Goal: Task Accomplishment & Management: Use online tool/utility

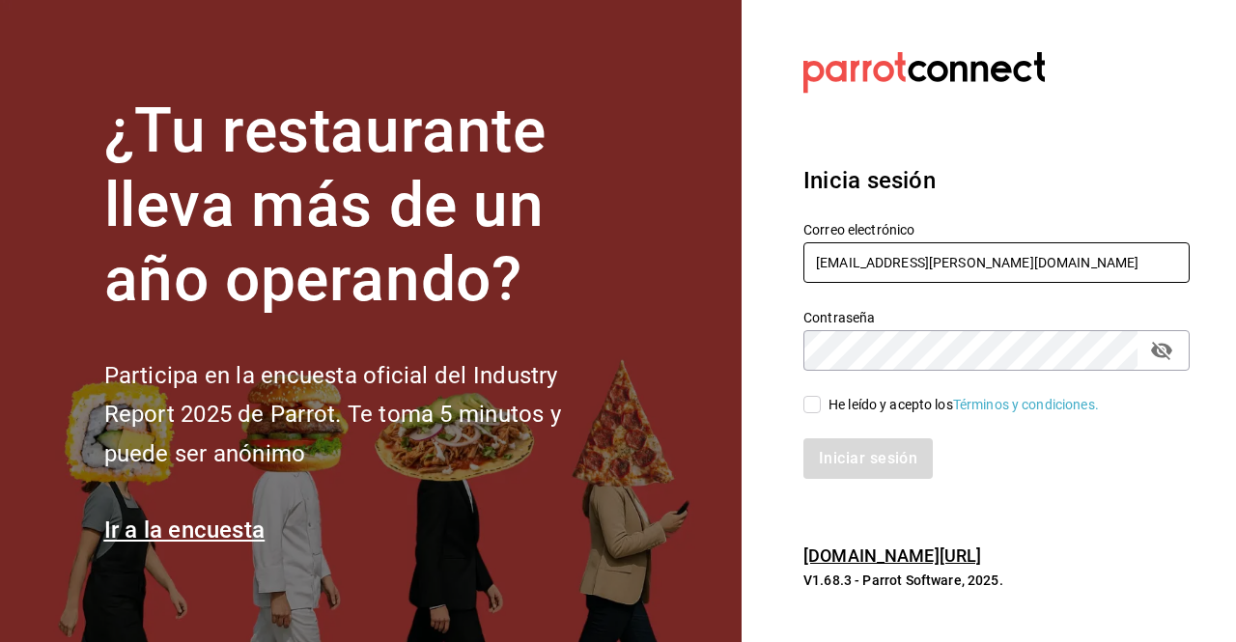
click at [893, 260] on input "[EMAIL_ADDRESS][PERSON_NAME][DOMAIN_NAME]" at bounding box center [997, 262] width 386 height 41
click at [891, 259] on input "[EMAIL_ADDRESS][PERSON_NAME][DOMAIN_NAME]" at bounding box center [997, 262] width 386 height 41
click at [1164, 354] on icon "passwordField" at bounding box center [1161, 351] width 21 height 18
type input "[PERSON_NAME][EMAIL_ADDRESS][PERSON_NAME][DOMAIN_NAME]"
click at [808, 407] on input "He leído y acepto los Términos y condiciones." at bounding box center [812, 404] width 17 height 17
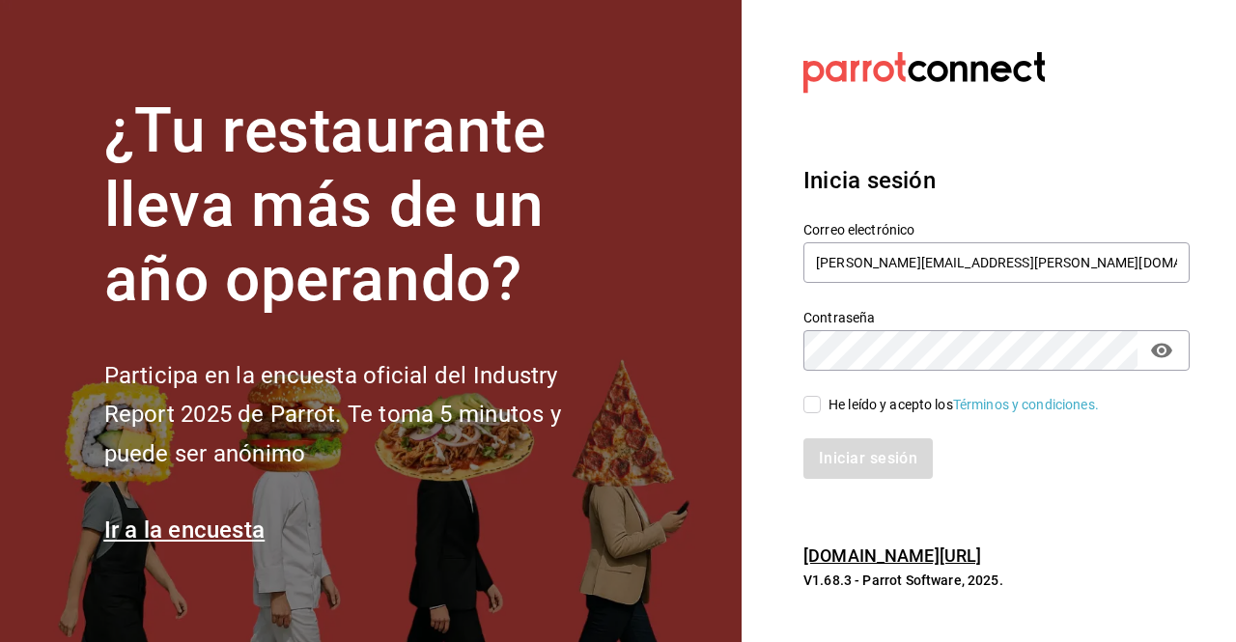
checkbox input "true"
click at [907, 465] on button "Iniciar sesión" at bounding box center [869, 458] width 131 height 41
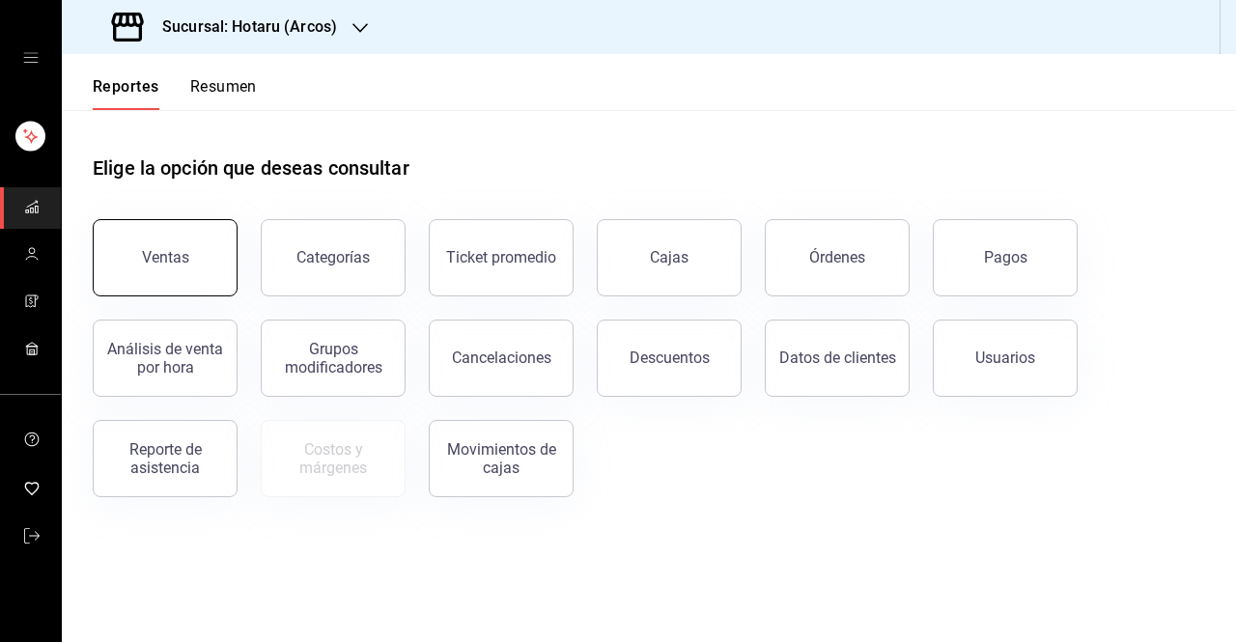
click at [156, 254] on div "Ventas" at bounding box center [165, 257] width 47 height 18
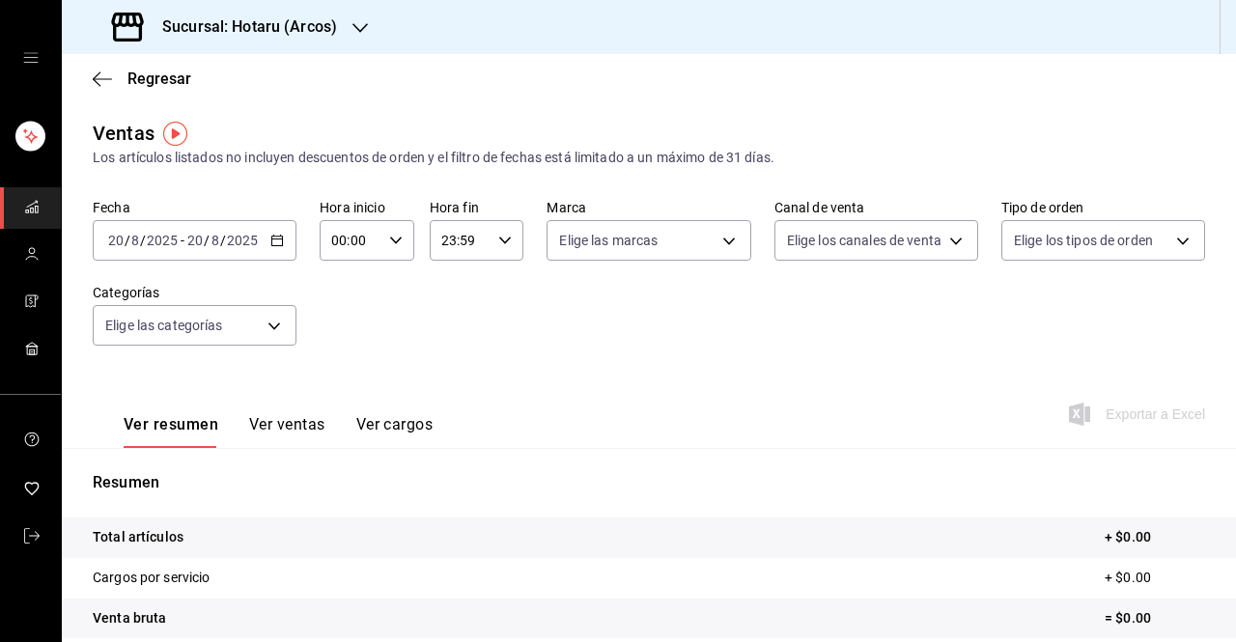
click at [271, 242] on icon "button" at bounding box center [277, 241] width 14 height 14
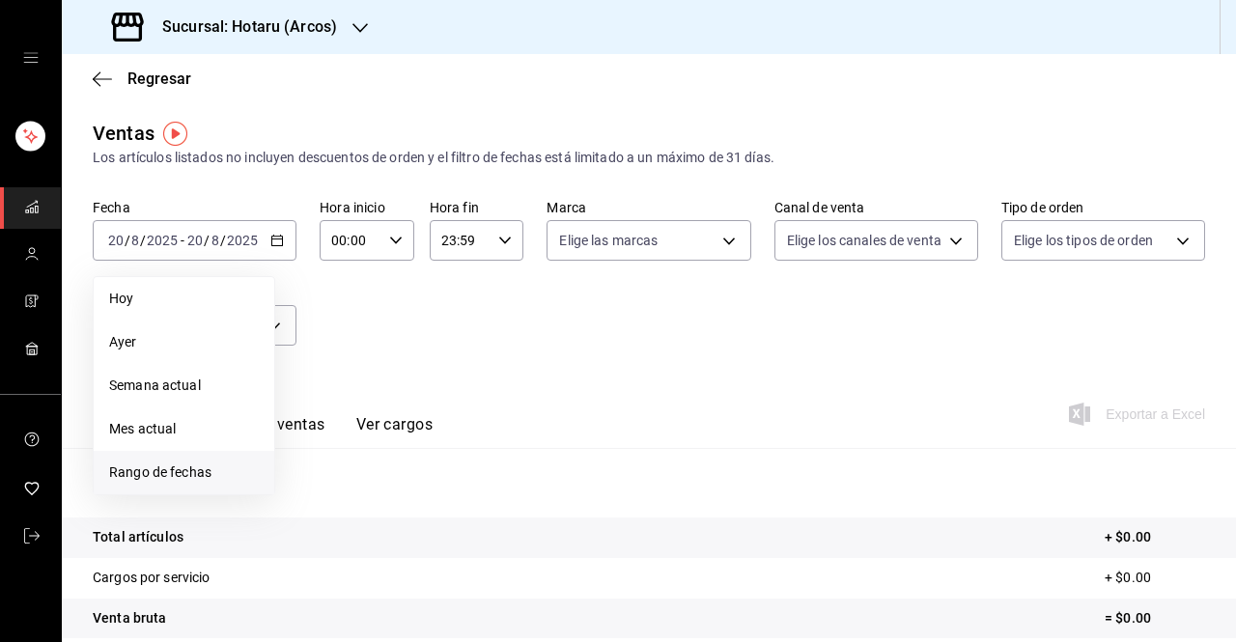
click at [157, 479] on span "Rango de fechas" at bounding box center [184, 473] width 150 height 20
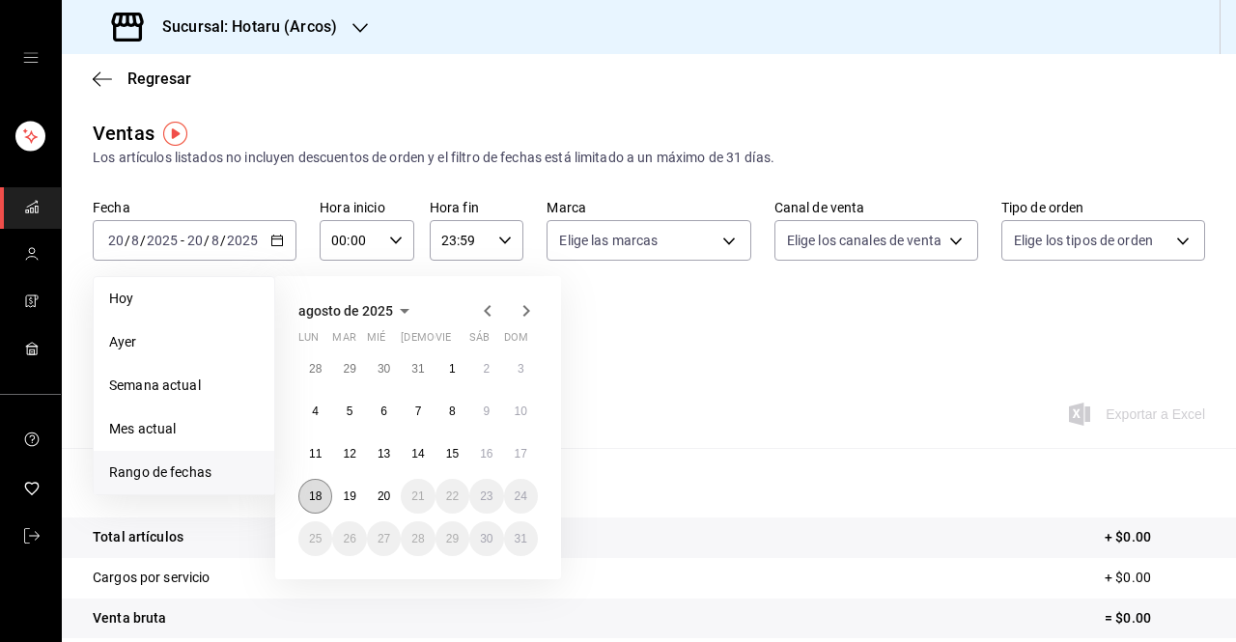
click at [313, 494] on abbr "18" at bounding box center [315, 497] width 13 height 14
click at [382, 499] on abbr "20" at bounding box center [384, 497] width 13 height 14
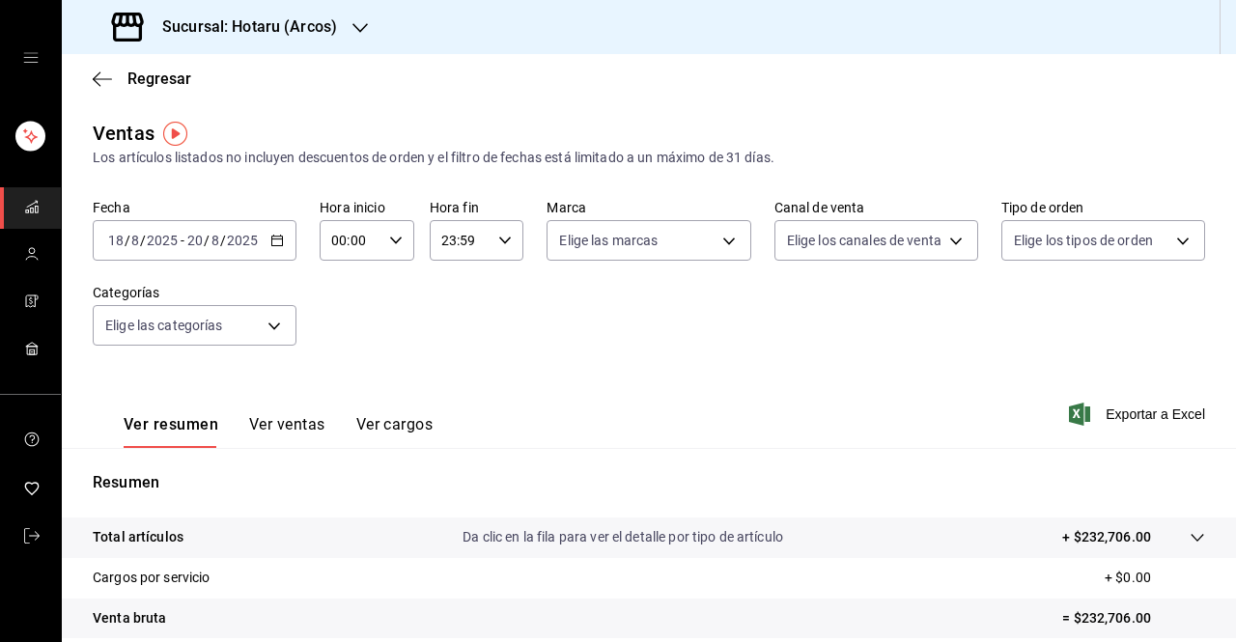
click at [392, 240] on icon "button" at bounding box center [396, 241] width 14 height 14
click at [338, 368] on span "03" at bounding box center [339, 368] width 15 height 15
type input "03:00"
click at [388, 289] on span "00" at bounding box center [386, 289] width 15 height 15
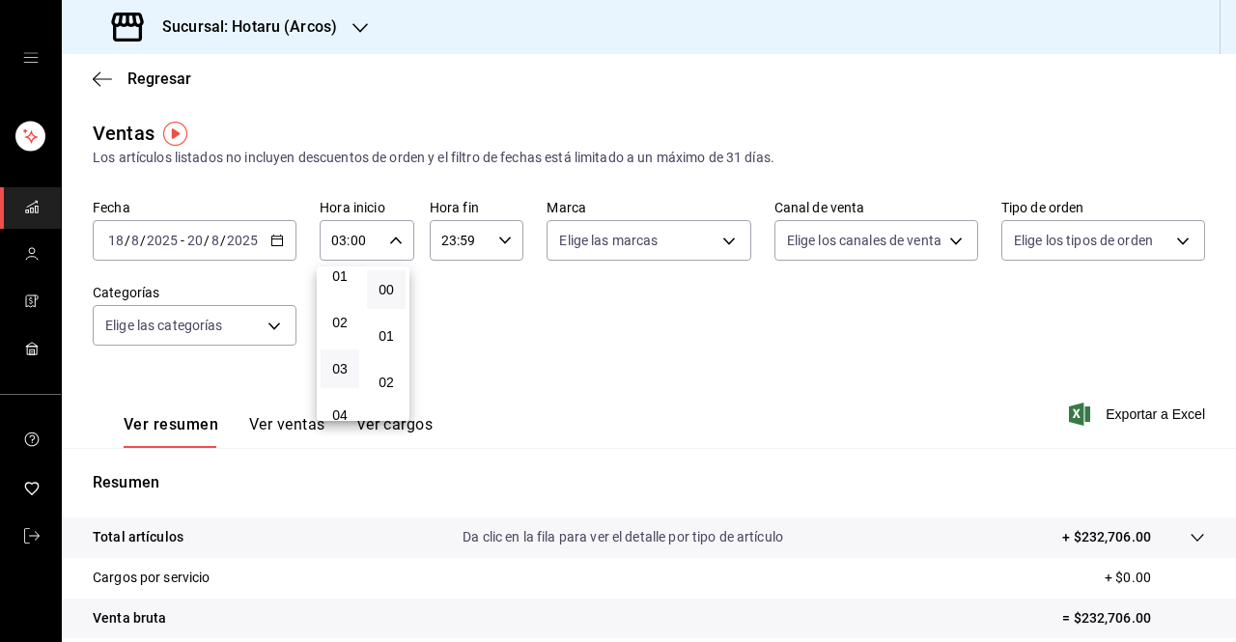
click at [500, 240] on div at bounding box center [618, 321] width 1236 height 642
click at [500, 240] on icon "button" at bounding box center [505, 241] width 14 height 14
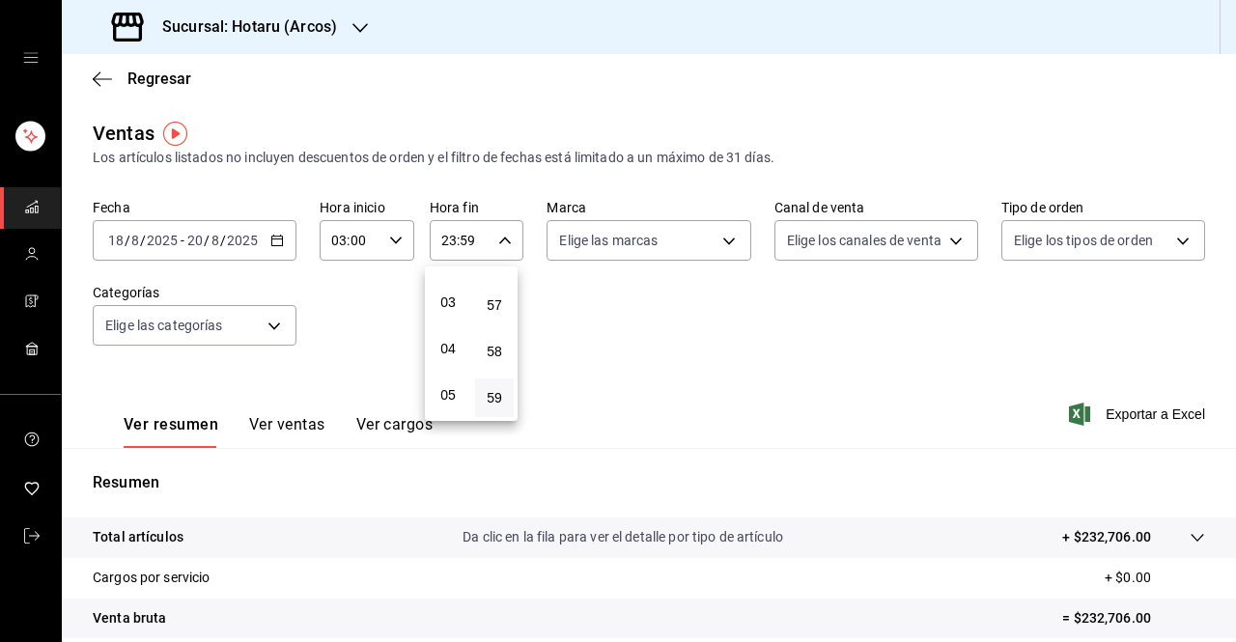
scroll to position [181, 0]
click at [448, 345] on span "05" at bounding box center [447, 340] width 15 height 15
click at [496, 288] on span "00" at bounding box center [494, 289] width 15 height 15
type input "05:00"
click at [721, 239] on div at bounding box center [618, 321] width 1236 height 642
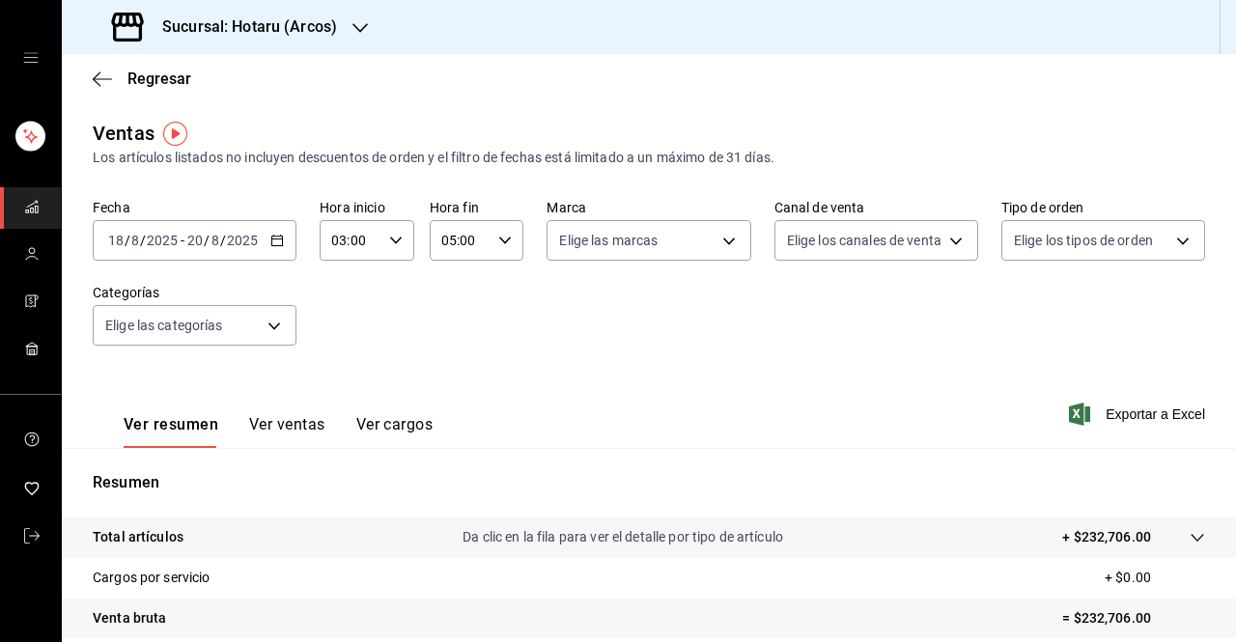
click at [721, 239] on body "Sucursal: Hotaru (Arcos) Regresar Ventas Los artículos listados no incluyen des…" at bounding box center [618, 321] width 1236 height 642
click at [632, 314] on span "Ver todas" at bounding box center [623, 315] width 59 height 20
type input "63fd3758-a1b5-4c03-9065-df3279ac1636,22e90613-d08a-4757-a76e-a905fd2e086b,00e97…"
checkbox input "true"
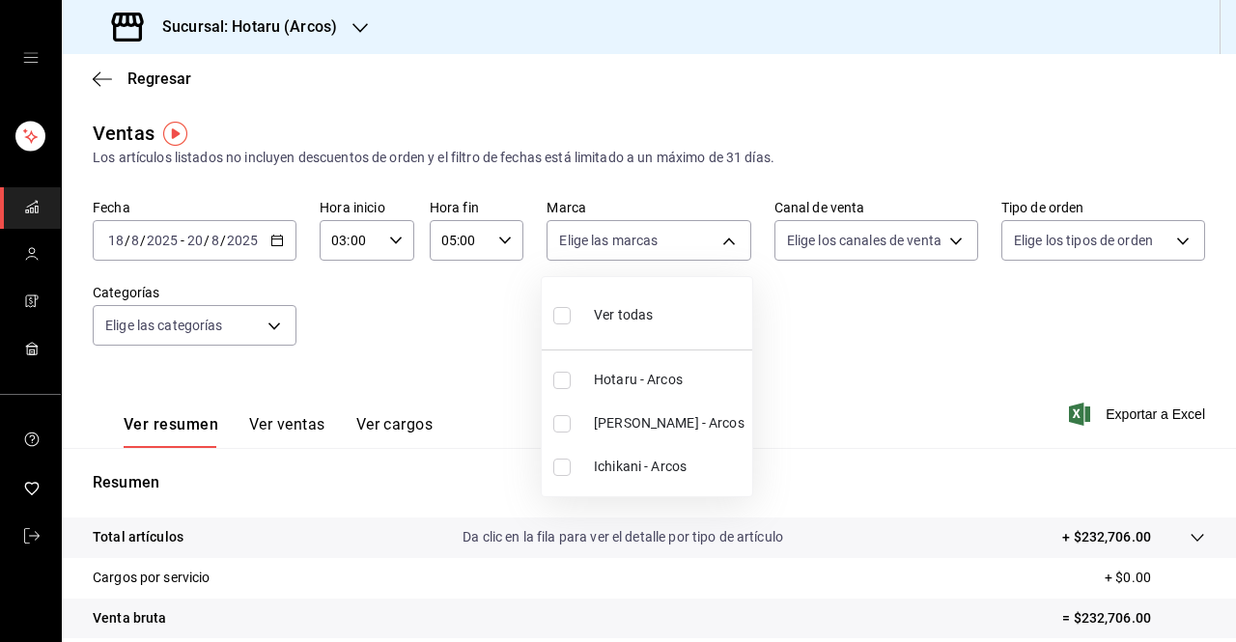
checkbox input "true"
click at [933, 345] on div at bounding box center [618, 321] width 1236 height 642
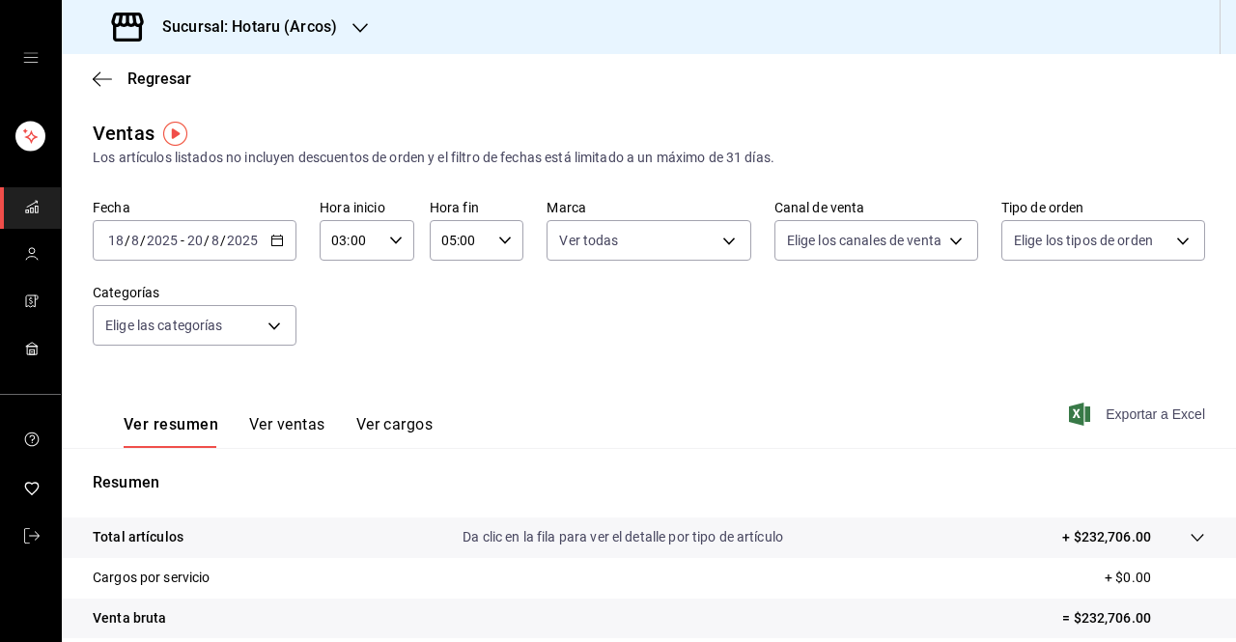
click at [1117, 412] on span "Exportar a Excel" at bounding box center [1139, 414] width 132 height 23
click at [354, 20] on icon "button" at bounding box center [360, 27] width 15 height 15
click at [131, 130] on span "Ichikani (Arcos)" at bounding box center [125, 127] width 96 height 20
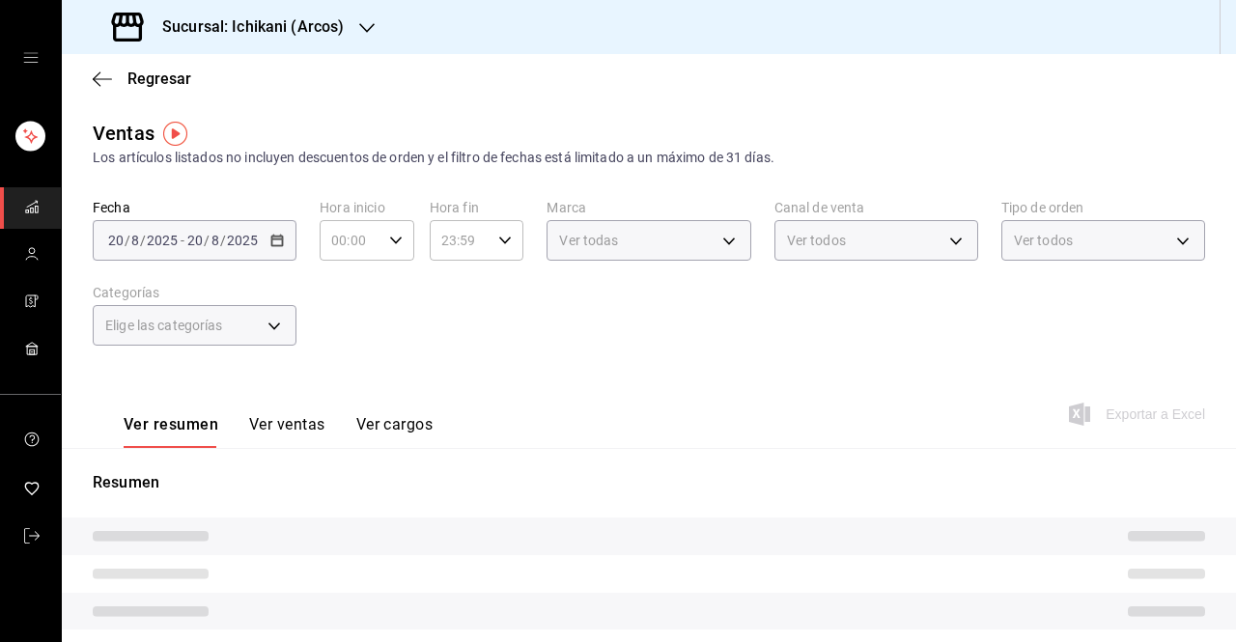
type input "03:00"
type input "05:00"
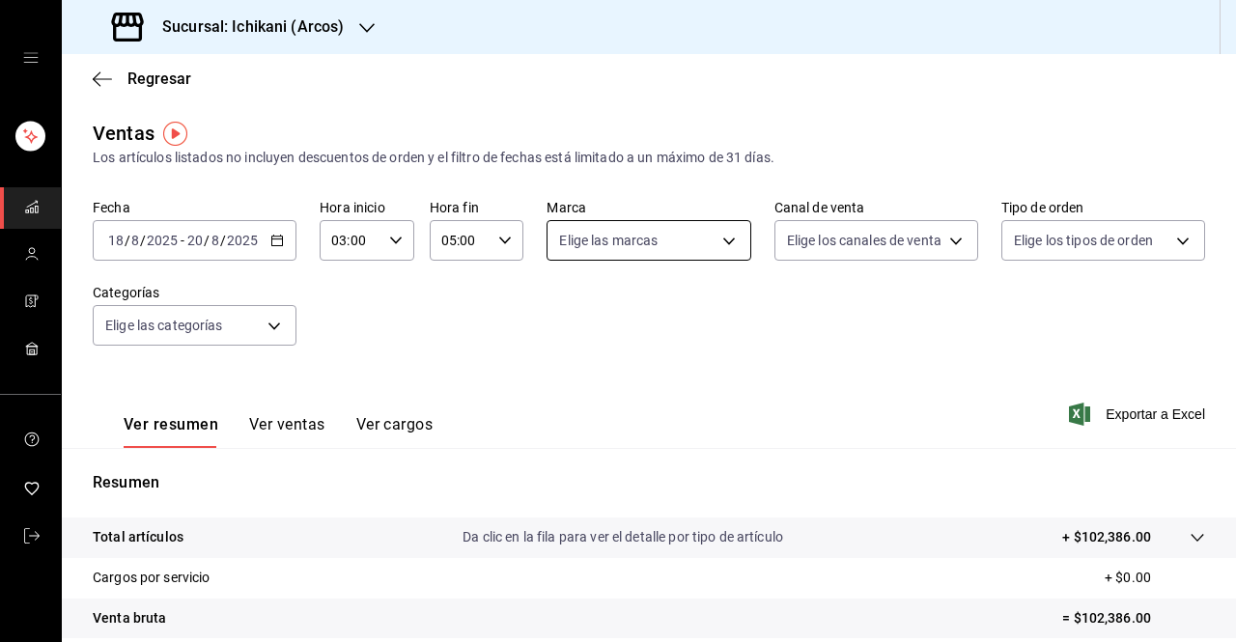
click at [717, 243] on body "Sucursal: Ichikani (Arcos) Regresar Ventas Los artículos listados no incluyen d…" at bounding box center [618, 321] width 1236 height 642
click at [616, 324] on span "Ver todas" at bounding box center [623, 315] width 59 height 20
type input "5b36b593-4404-40a8-ab52-4e9fd09f90e2"
checkbox input "true"
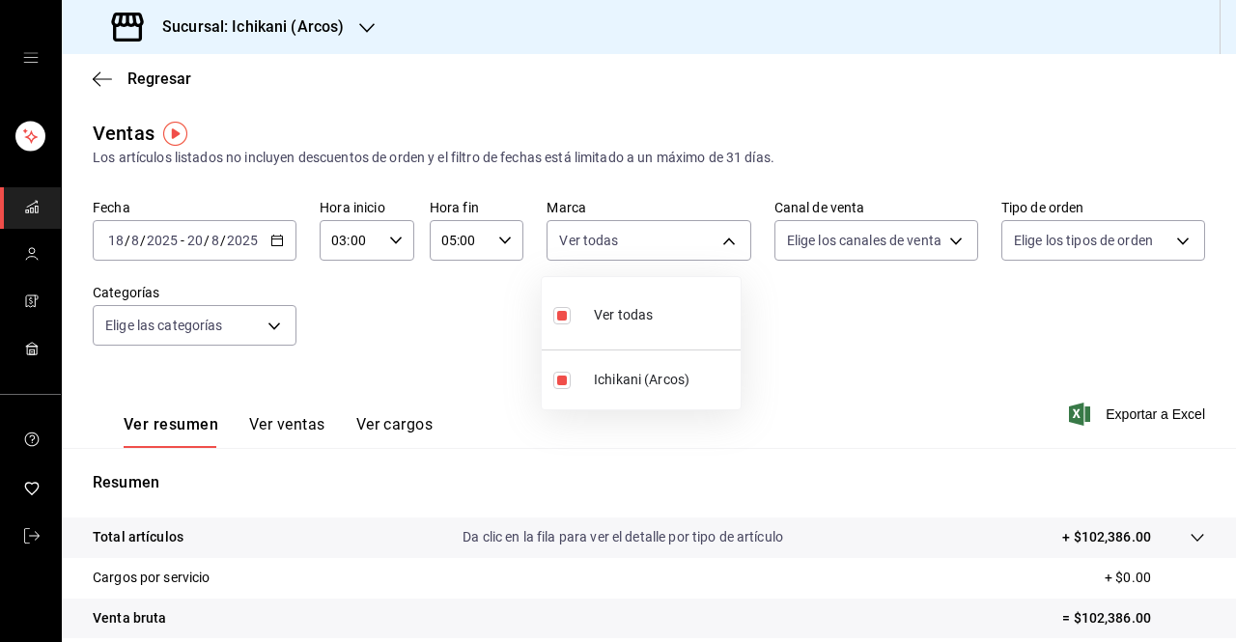
click at [968, 340] on div at bounding box center [618, 321] width 1236 height 642
click at [1124, 414] on span "Exportar a Excel" at bounding box center [1139, 414] width 132 height 23
click at [37, 540] on icon "mailbox folders" at bounding box center [31, 535] width 15 height 15
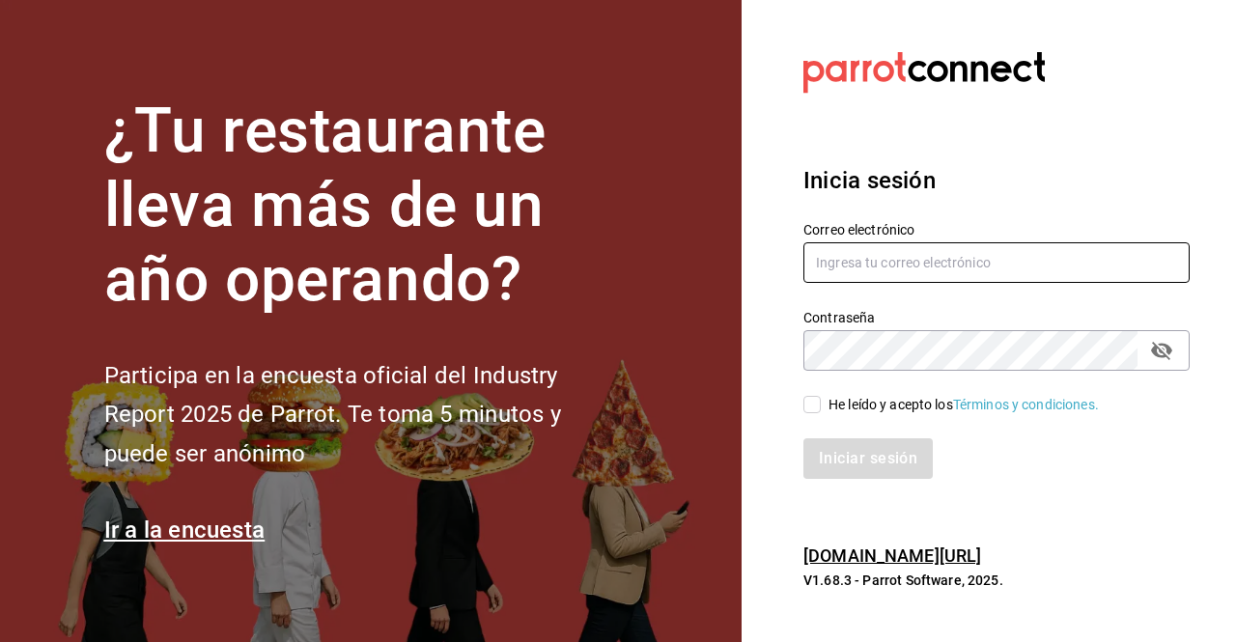
type input "[EMAIL_ADDRESS][PERSON_NAME][DOMAIN_NAME]"
